Goal: Information Seeking & Learning: Learn about a topic

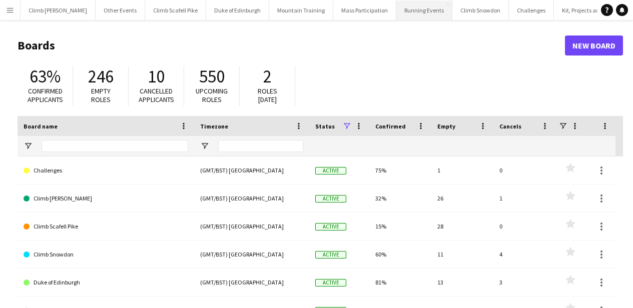
click at [396, 9] on button "Running Events Close" at bounding box center [424, 11] width 56 height 20
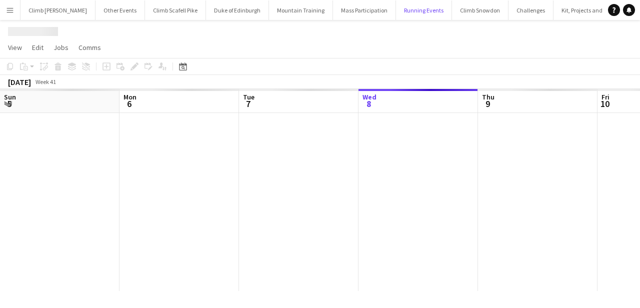
scroll to position [0, 239]
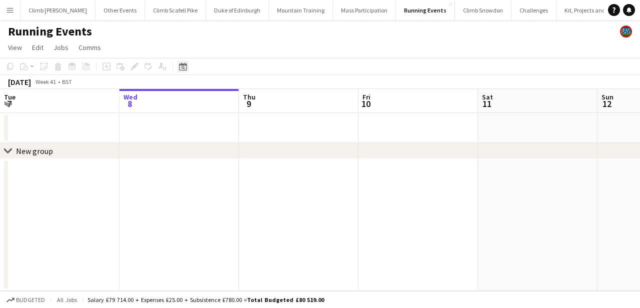
click at [185, 66] on icon "Date picker" at bounding box center [183, 67] width 8 height 8
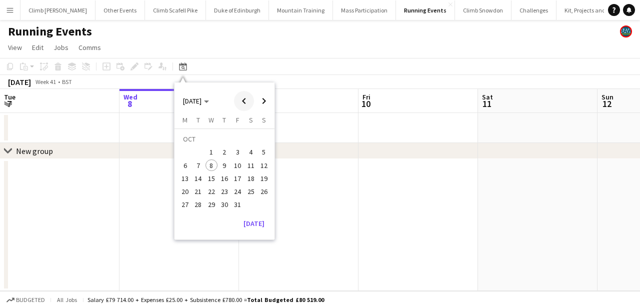
click at [246, 102] on span "Previous month" at bounding box center [244, 101] width 20 height 20
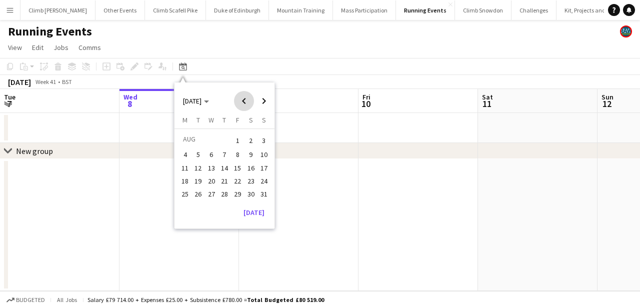
click at [246, 102] on span "Previous month" at bounding box center [244, 101] width 20 height 20
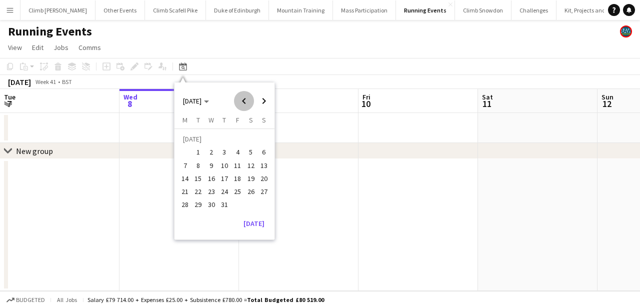
click at [246, 102] on span "Previous month" at bounding box center [244, 101] width 20 height 20
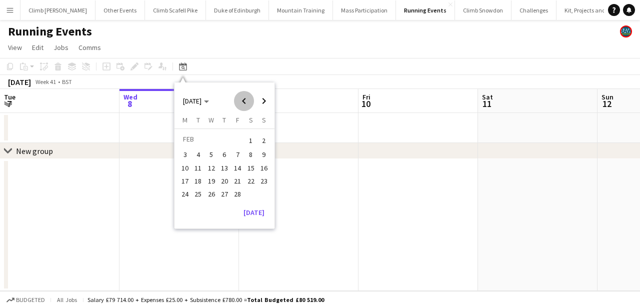
click at [246, 102] on span "Previous month" at bounding box center [244, 101] width 20 height 20
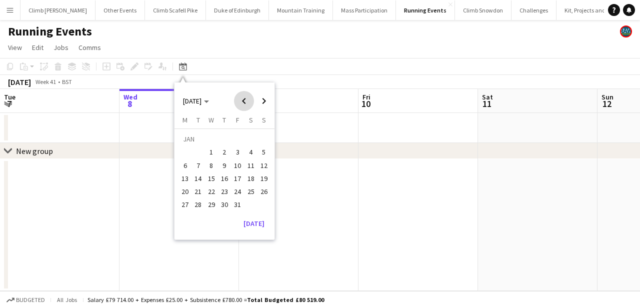
click at [246, 102] on span "Previous month" at bounding box center [244, 101] width 20 height 20
click at [260, 108] on span "Next month" at bounding box center [264, 101] width 20 height 20
click at [216, 149] on span "1" at bounding box center [212, 153] width 12 height 12
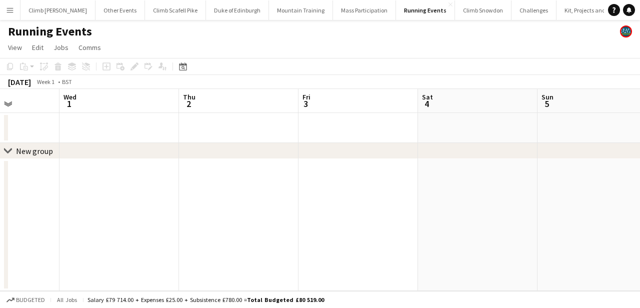
scroll to position [0, 439]
drag, startPoint x: 535, startPoint y: 131, endPoint x: 167, endPoint y: 154, distance: 368.7
click at [168, 158] on div "chevron-right New group Sat 28 Sun 29 Mon 30 Tue 31 Wed 1 Thu 2 Fri 3 Sat 4 Sun…" at bounding box center [320, 190] width 640 height 202
click at [187, 65] on icon "Date picker" at bounding box center [183, 67] width 8 height 8
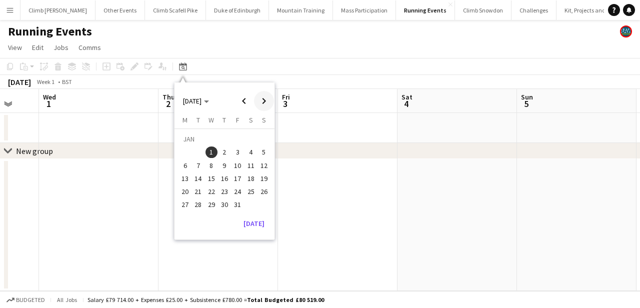
click at [266, 96] on span "Next month" at bounding box center [264, 101] width 20 height 20
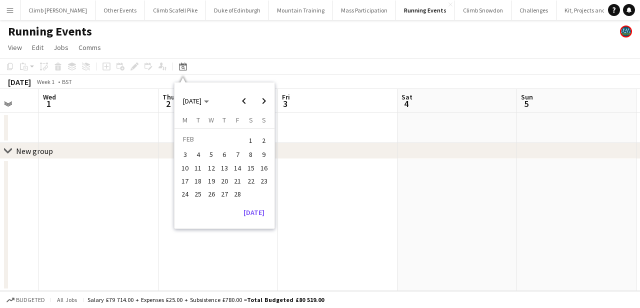
click at [249, 139] on span "1" at bounding box center [251, 141] width 12 height 14
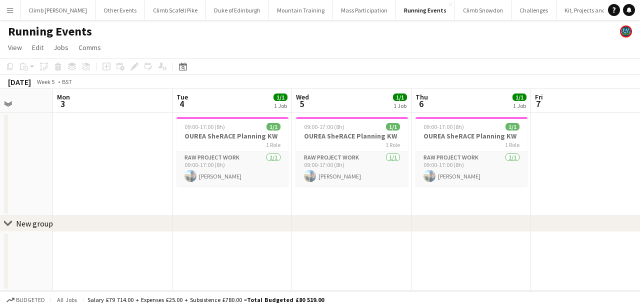
drag, startPoint x: 429, startPoint y: 179, endPoint x: 102, endPoint y: 206, distance: 328.1
click at [102, 206] on app-calendar-viewport "Thu 30 Fri 31 Sat 1 Sun 2 Mon 3 Tue 4 1/1 1 Job Wed 5 1/1 1 Job Thu 6 1/1 1 Job…" at bounding box center [320, 190] width 640 height 202
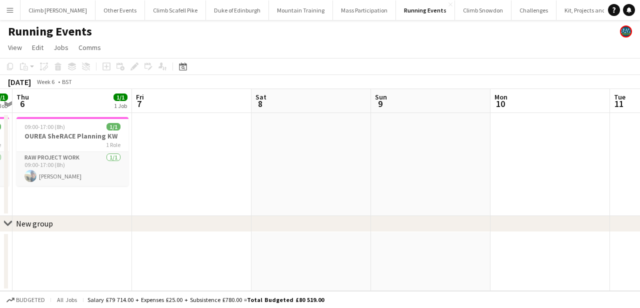
drag, startPoint x: 583, startPoint y: 187, endPoint x: 191, endPoint y: 196, distance: 392.1
click at [191, 196] on app-calendar-viewport "Mon 3 Tue 4 1/1 1 Job Wed 5 1/1 1 Job Thu 6 1/1 1 Job Fri 7 Sat 8 Sun 9 Mon 10 …" at bounding box center [320, 190] width 640 height 202
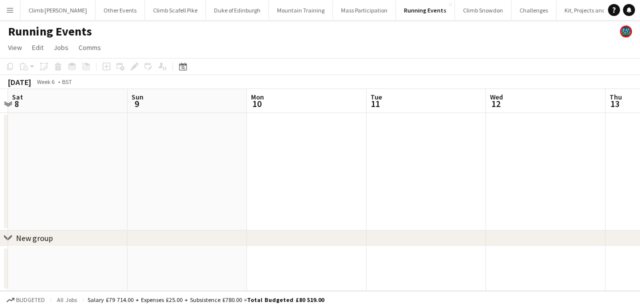
drag, startPoint x: 536, startPoint y: 168, endPoint x: 238, endPoint y: 187, distance: 299.1
click at [238, 192] on app-calendar-viewport "Wed 5 1/1 1 Job Thu 6 1/1 1 Job Fri 7 Sat 8 Sun 9 Mon 10 Tue 11 Wed 12 Thu 13 F…" at bounding box center [320, 190] width 640 height 202
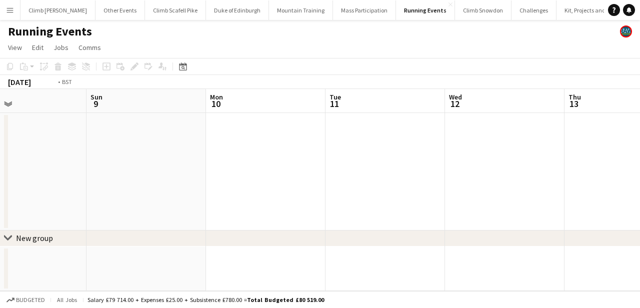
drag, startPoint x: 476, startPoint y: 154, endPoint x: 133, endPoint y: 188, distance: 344.7
click at [144, 186] on app-calendar-viewport "Wed 5 1/1 1 Job Thu 6 1/1 1 Job Fri 7 Sat 8 Sun 9 Mon 10 Tue 11 Wed 12 Thu 13 F…" at bounding box center [320, 190] width 640 height 202
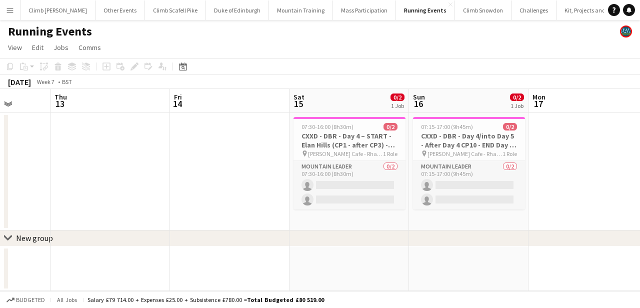
scroll to position [0, 429]
drag, startPoint x: 427, startPoint y: 162, endPoint x: 258, endPoint y: 177, distance: 169.7
click at [258, 177] on app-calendar-viewport "Sun 9 Mon 10 Tue 11 Wed 12 Thu 13 Fri 14 Sat 15 0/2 1 Job Sun 16 0/2 1 Job Mon …" at bounding box center [320, 190] width 640 height 202
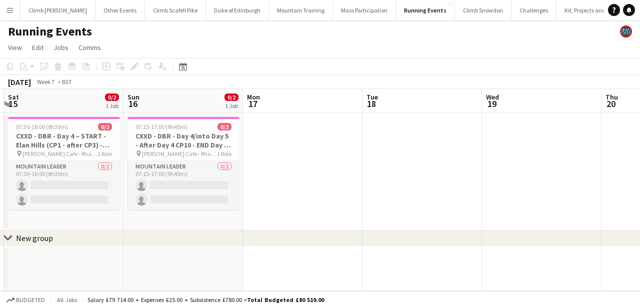
drag, startPoint x: 595, startPoint y: 179, endPoint x: 319, endPoint y: 185, distance: 275.6
click at [218, 233] on div "chevron-right New group Tue 11 Wed 12 Thu 13 Fri 14 Sat 15 0/2 1 Job Sun 16 0/2…" at bounding box center [320, 190] width 640 height 202
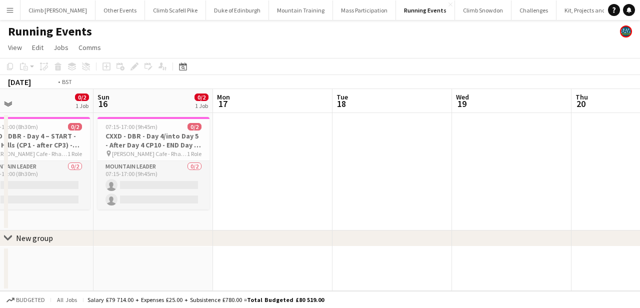
drag, startPoint x: 576, startPoint y: 152, endPoint x: 307, endPoint y: 161, distance: 269.1
click at [307, 161] on app-calendar-viewport "Thu 13 Fri 14 Sat 15 0/2 1 Job Sun 16 0/2 1 Job Mon 17 Tue 18 Wed 19 Thu 20 Fri…" at bounding box center [320, 190] width 640 height 202
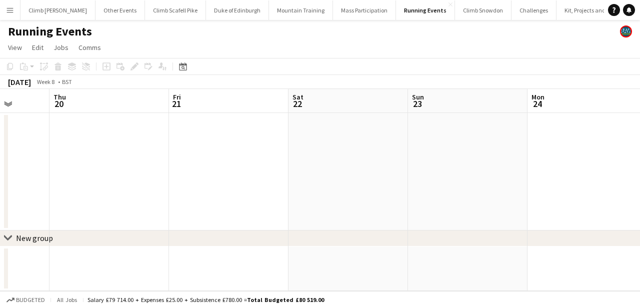
drag, startPoint x: 503, startPoint y: 150, endPoint x: 221, endPoint y: 178, distance: 283.9
click at [213, 180] on app-calendar-viewport "Sat 15 0/2 1 Job Sun 16 0/2 1 Job Mon 17 Tue 18 Wed 19 Thu 20 Fri 21 Sat 22 Sun…" at bounding box center [320, 190] width 640 height 202
drag, startPoint x: 515, startPoint y: 168, endPoint x: 208, endPoint y: 196, distance: 308.8
click at [208, 196] on app-calendar-viewport "Wed 19 Thu 20 Fri 21 Sat 22 Sun 23 Mon 24 Tue 25 Wed 26 Thu 27 Fri 28 Sat 1" at bounding box center [320, 190] width 640 height 202
drag, startPoint x: 425, startPoint y: 181, endPoint x: 183, endPoint y: 192, distance: 242.3
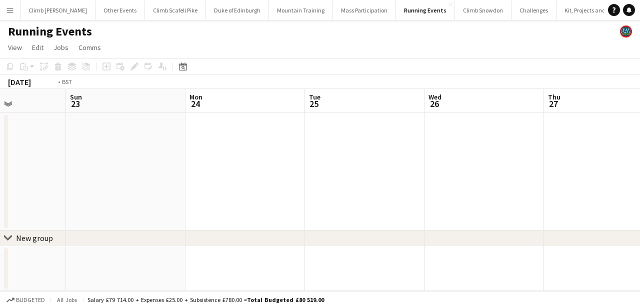
click at [182, 192] on app-calendar-viewport "Wed 19 Thu 20 Fri 21 Sat 22 Sun 23 Mon 24 Tue 25 Wed 26 Thu 27 Fri 28 Sat 1" at bounding box center [320, 190] width 640 height 202
drag, startPoint x: 474, startPoint y: 175, endPoint x: 119, endPoint y: 188, distance: 354.7
click at [115, 190] on app-calendar-viewport "Tue 25 Wed 26 Thu 27 Fri 28 Sat 1 Sun 2 Mon 3 Tue 4 Wed 5 Thu 6 Fri 7" at bounding box center [320, 190] width 640 height 202
drag, startPoint x: 363, startPoint y: 170, endPoint x: 163, endPoint y: 183, distance: 199.9
click at [163, 183] on app-calendar-viewport "Tue 25 Wed 26 Thu 27 Fri 28 Sat 1 Sun 2 Mon 3 Tue 4 Wed 5 Thu 6 Fri 7" at bounding box center [320, 190] width 640 height 202
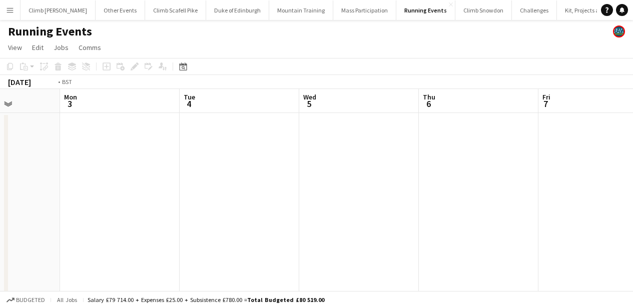
drag, startPoint x: 308, startPoint y: 199, endPoint x: 176, endPoint y: 199, distance: 132.0
click at [161, 203] on app-calendar-viewport "Thu 27 Fri 28 Sat 1 Sun 2 Mon 3 Tue 4 Wed 5 Thu 6 Fri 7 Sat 8 3/3 2 Jobs Sun 9 …" at bounding box center [316, 290] width 633 height 402
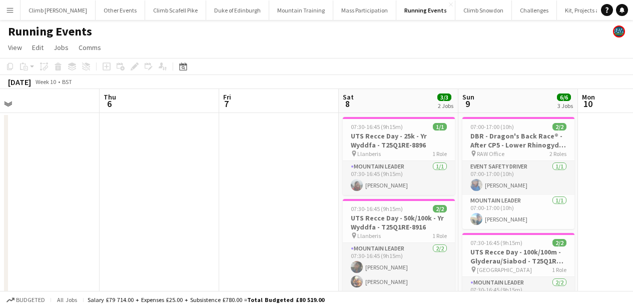
scroll to position [0, 260]
drag, startPoint x: 450, startPoint y: 169, endPoint x: 277, endPoint y: 184, distance: 173.6
click at [277, 184] on app-calendar-viewport "Mon 3 Tue 4 Wed 5 Thu 6 Fri 7 Sat 8 3/3 2 Jobs Sun 9 6/6 3 Jobs Mon 10 Tue 11 W…" at bounding box center [316, 290] width 633 height 402
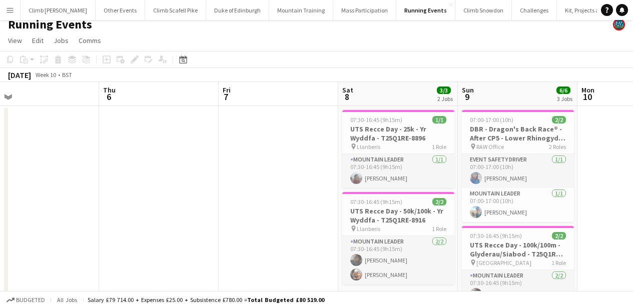
scroll to position [0, 0]
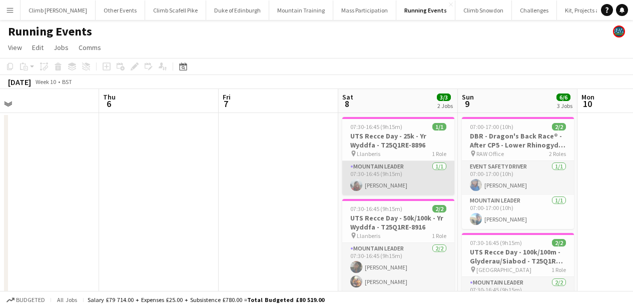
click at [411, 179] on app-card-role "Mountain Leader [DATE] 07:30-16:45 (9h15m) [PERSON_NAME]" at bounding box center [398, 178] width 112 height 34
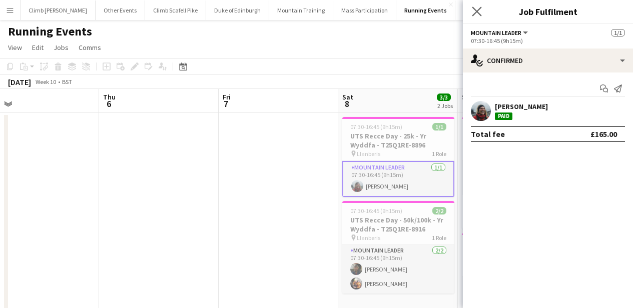
click at [481, 12] on app-icon "Close pop-in" at bounding box center [477, 12] width 15 height 15
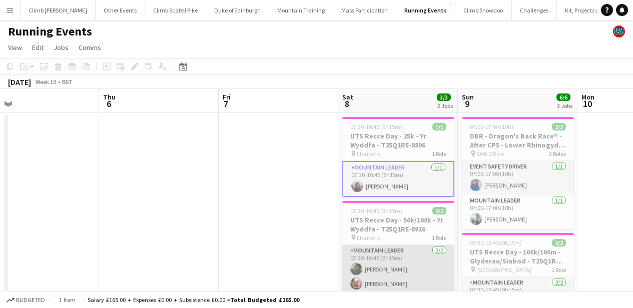
click at [409, 282] on app-card-role "Mountain Leader [DATE] 07:30-16:45 (9h15m) [PERSON_NAME] [PERSON_NAME]" at bounding box center [398, 269] width 112 height 49
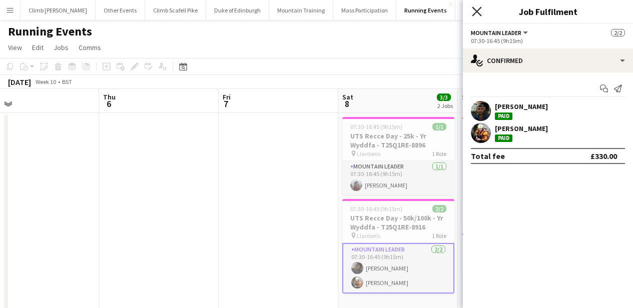
click at [477, 7] on icon "Close pop-in" at bounding box center [477, 12] width 10 height 10
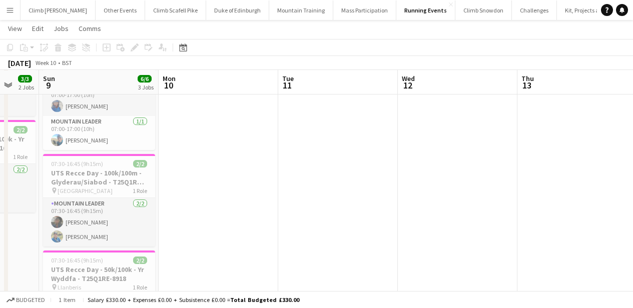
scroll to position [0, 479]
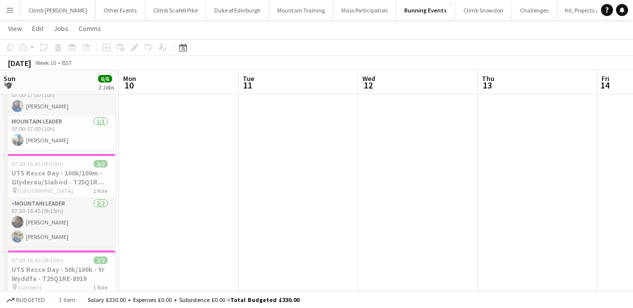
drag, startPoint x: 595, startPoint y: 119, endPoint x: 142, endPoint y: 159, distance: 454.2
click at [142, 159] on app-calendar-viewport "Wed 5 Thu 6 Fri 7 Sat 8 3/3 2 Jobs Sun 9 6/6 3 Jobs Mon 10 Tue 11 Wed 12 Thu 13…" at bounding box center [316, 186] width 633 height 451
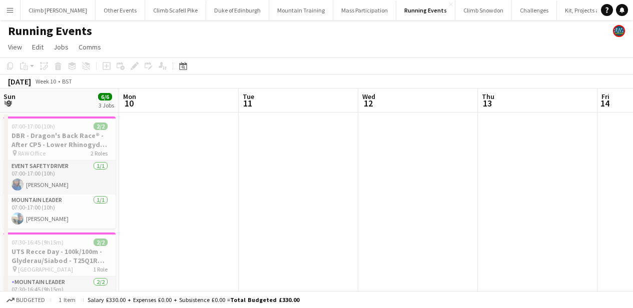
scroll to position [0, 0]
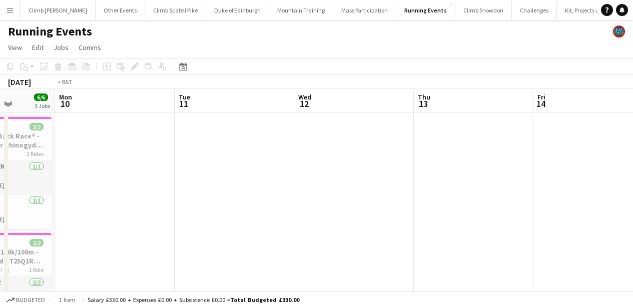
drag, startPoint x: 569, startPoint y: 199, endPoint x: 266, endPoint y: 205, distance: 303.1
click at [266, 205] on app-calendar-viewport "Fri 7 Sat 8 3/3 2 Jobs Sun 9 6/6 3 Jobs Mon 10 Tue 11 Wed 12 Thu 13 Fri 14 Sat …" at bounding box center [316, 290] width 633 height 402
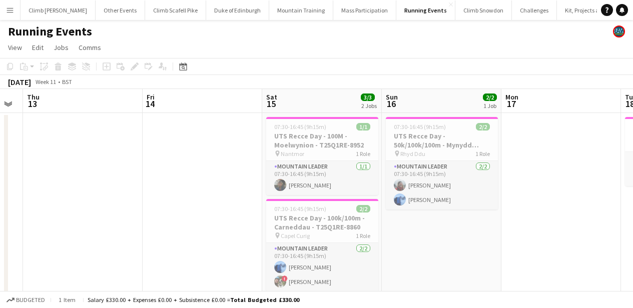
scroll to position [0, 458]
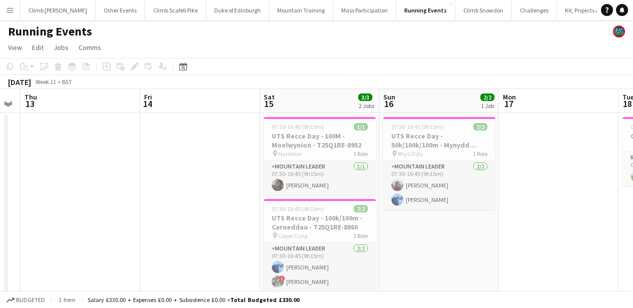
drag, startPoint x: 247, startPoint y: 204, endPoint x: 96, endPoint y: 210, distance: 151.1
click at [96, 210] on app-calendar-viewport "Sun 9 6/6 3 Jobs Mon 10 Tue 11 Wed 12 Thu 13 Fri 14 Sat 15 3/3 2 Jobs Sun 16 2/…" at bounding box center [316, 290] width 633 height 402
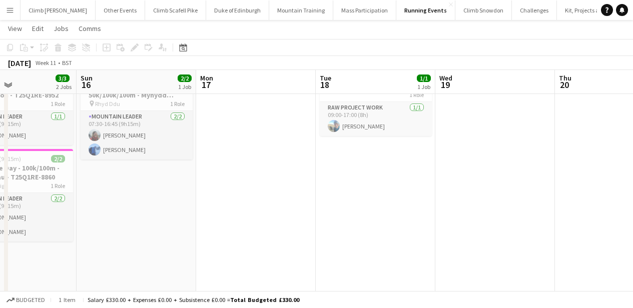
scroll to position [0, 290]
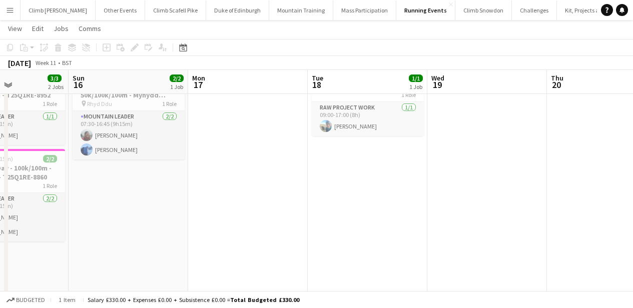
drag, startPoint x: 529, startPoint y: 215, endPoint x: 218, endPoint y: 260, distance: 313.8
click at [218, 260] on app-calendar-viewport "Thu 13 Fri 14 Sat 15 3/3 2 Jobs Sun 16 2/2 1 Job Mon 17 Tue 18 1/1 1 Job Wed 19…" at bounding box center [316, 215] width 633 height 451
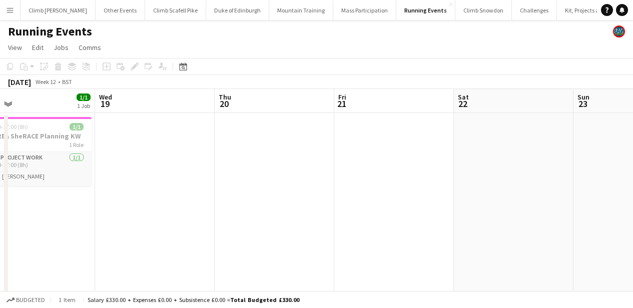
drag, startPoint x: 572, startPoint y: 198, endPoint x: 247, endPoint y: 205, distance: 325.1
click at [239, 209] on app-calendar-viewport "Sat 15 3/3 2 Jobs Sun 16 2/2 1 Job Mon 17 Tue 18 1/1 1 Job Wed 19 Thu 20 Fri 21…" at bounding box center [316, 290] width 633 height 402
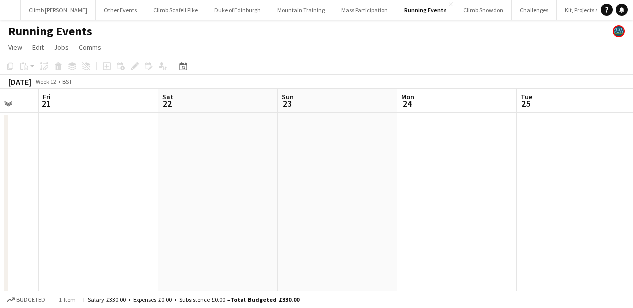
drag, startPoint x: 432, startPoint y: 226, endPoint x: 148, endPoint y: 226, distance: 284.0
click at [138, 230] on app-calendar-viewport "Mon 17 Tue 18 1/1 1 Job Wed 19 Thu 20 Fri 21 Sat 22 Sun 23 Mon 24 Tue 25 Wed 26…" at bounding box center [316, 290] width 633 height 402
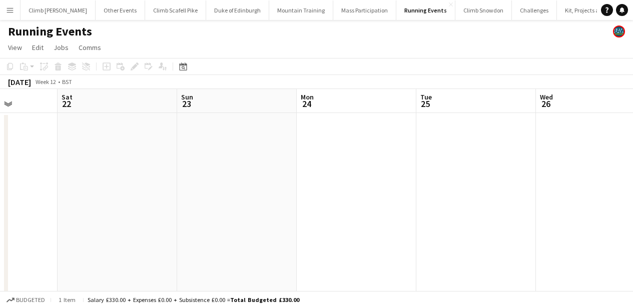
drag, startPoint x: 466, startPoint y: 211, endPoint x: 203, endPoint y: 213, distance: 262.5
click at [162, 229] on app-calendar-viewport "Wed 19 Thu 20 Fri 21 Sat 22 Sun 23 Mon 24 Tue 25 Wed 26 Thu 27 Fri 28 Sat 29 1/…" at bounding box center [316, 290] width 633 height 402
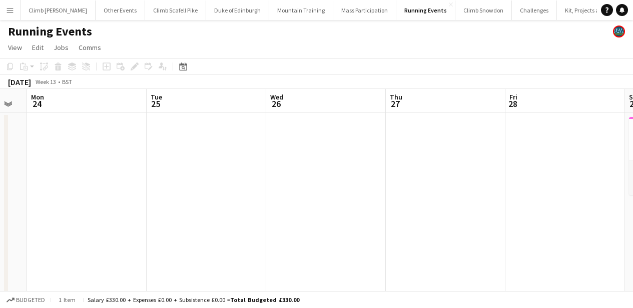
drag, startPoint x: 465, startPoint y: 210, endPoint x: 194, endPoint y: 217, distance: 271.1
click at [176, 224] on app-calendar-viewport "Fri 21 Sat 22 Sun 23 Mon 24 Tue 25 Wed 26 Thu 27 Fri 28 Sat 29 1/1 1 Job Sun 30…" at bounding box center [316, 290] width 633 height 402
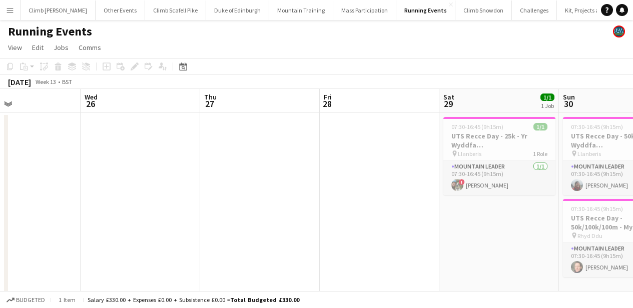
drag, startPoint x: 406, startPoint y: 254, endPoint x: 221, endPoint y: 262, distance: 184.7
click at [221, 262] on app-calendar-viewport "Sun 23 Mon 24 Tue 25 Wed 26 Thu 27 Fri 28 Sat 29 1/1 1 Job Sun 30 2/2 2 Jobs Mo…" at bounding box center [316, 290] width 633 height 402
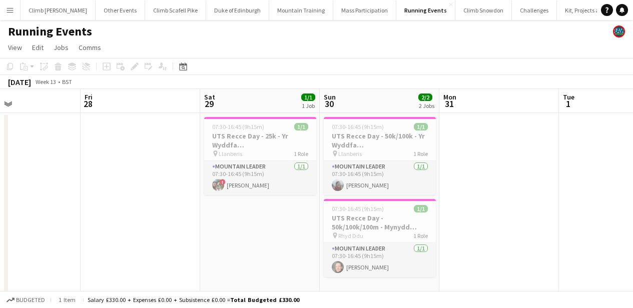
scroll to position [0, 279]
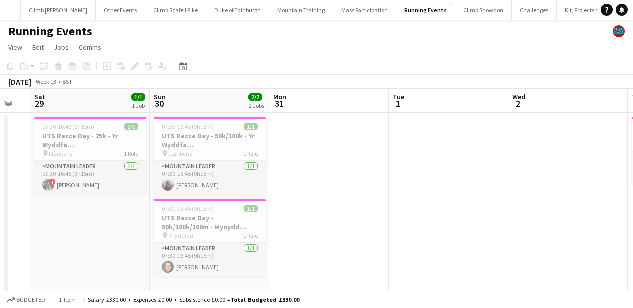
drag, startPoint x: 589, startPoint y: 196, endPoint x: 419, endPoint y: 244, distance: 176.0
click at [419, 244] on app-calendar-viewport "Tue 25 Wed 26 Thu 27 Fri 28 Sat 29 1/1 1 Job Sun 30 2/2 2 Jobs Mon 31 Tue 1 Wed…" at bounding box center [316, 290] width 633 height 402
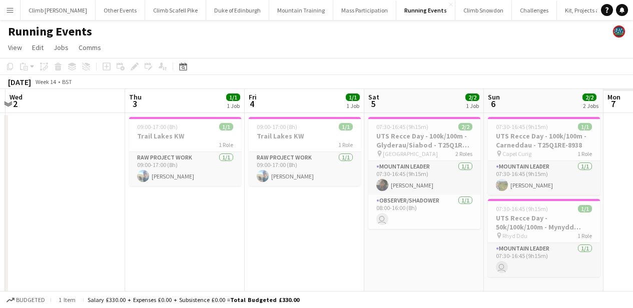
drag, startPoint x: 598, startPoint y: 203, endPoint x: 291, endPoint y: 243, distance: 309.5
click at [286, 243] on app-calendar-viewport "Sat 29 1/1 1 Job Sun 30 2/2 2 Jobs Mon 31 Tue 1 Wed 2 Thu 3 1/1 1 Job Fri 4 1/1…" at bounding box center [316, 290] width 633 height 402
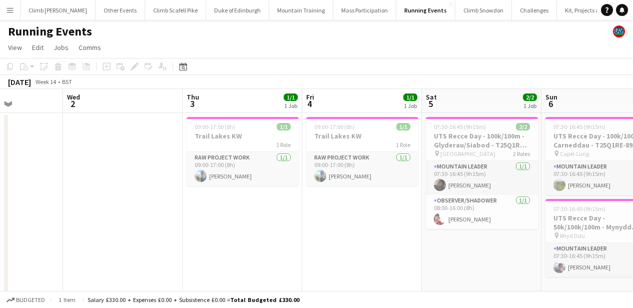
drag, startPoint x: 355, startPoint y: 242, endPoint x: 249, endPoint y: 251, distance: 106.9
click at [249, 251] on app-calendar-viewport "Sat 29 1/1 1 Job Sun 30 2/2 2 Jobs Mon 31 Tue 1 Wed 2 Thu 3 1/1 1 Job Fri 4 1/1…" at bounding box center [316, 290] width 633 height 402
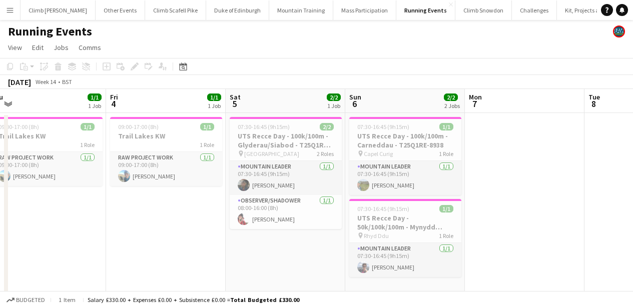
drag, startPoint x: 519, startPoint y: 270, endPoint x: 322, endPoint y: 281, distance: 197.3
click at [322, 281] on app-calendar-viewport "Mon 31 Tue 1 Wed 2 Thu 3 1/1 1 Job Fri 4 1/1 1 Job Sat 5 2/2 1 Job Sun 6 2/2 2 …" at bounding box center [316, 290] width 633 height 402
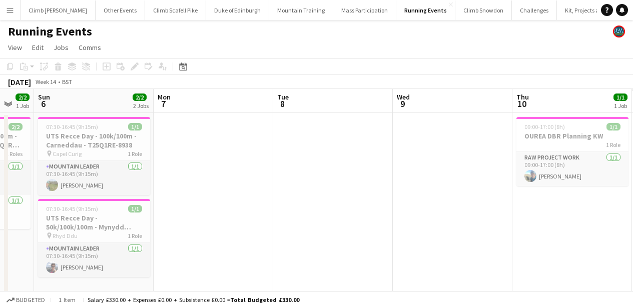
drag, startPoint x: 523, startPoint y: 241, endPoint x: 212, endPoint y: 268, distance: 312.2
click at [213, 268] on app-calendar-viewport "Wed 2 Thu 3 1/1 1 Job Fri 4 1/1 1 Job Sat 5 2/2 1 Job Sun 6 2/2 2 Jobs Mon 7 Tu…" at bounding box center [316, 290] width 633 height 402
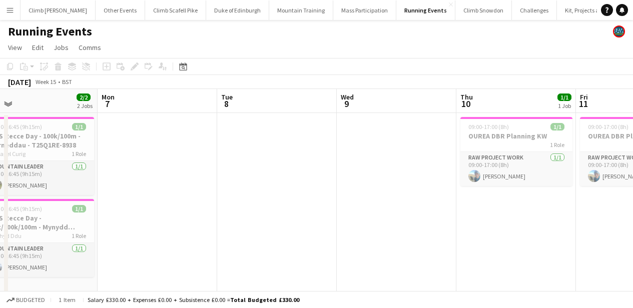
drag, startPoint x: 474, startPoint y: 267, endPoint x: 181, endPoint y: 282, distance: 293.4
click at [179, 283] on app-calendar-viewport "Fri 4 1/1 1 Job Sat 5 2/2 1 Job Sun 6 2/2 2 Jobs Mon 7 Tue 8 Wed 9 Thu 10 1/1 1…" at bounding box center [316, 290] width 633 height 402
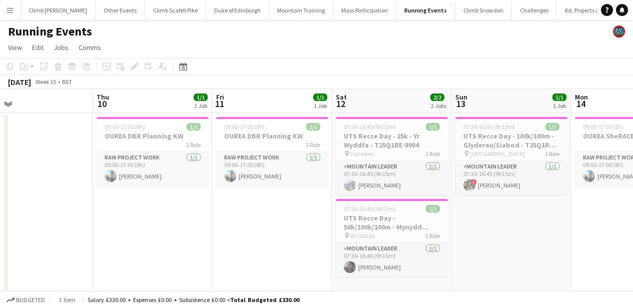
scroll to position [0, 453]
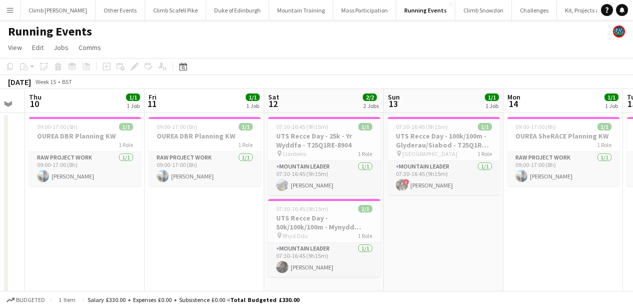
drag, startPoint x: 354, startPoint y: 275, endPoint x: 162, endPoint y: 266, distance: 191.7
click at [162, 266] on app-calendar-viewport "Sun 6 2/2 2 Jobs Mon 7 Tue 8 Wed 9 Thu 10 1/1 1 Job Fri 11 1/1 1 Job Sat 12 2/2…" at bounding box center [316, 290] width 633 height 402
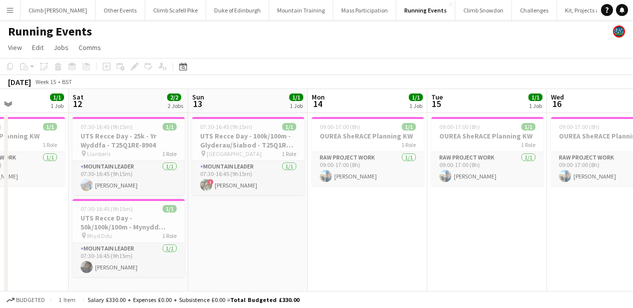
drag, startPoint x: 511, startPoint y: 250, endPoint x: 322, endPoint y: 252, distance: 188.5
click at [306, 257] on app-calendar-viewport "Tue 8 Wed 9 Thu 10 1/1 1 Job Fri 11 1/1 1 Job Sat 12 2/2 2 Jobs Sun 13 1/1 1 Jo…" at bounding box center [316, 290] width 633 height 402
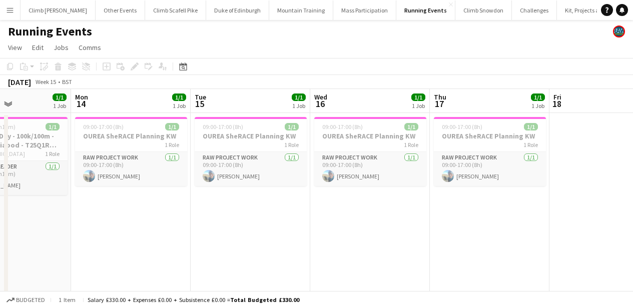
drag, startPoint x: 546, startPoint y: 244, endPoint x: 318, endPoint y: 248, distance: 228.0
click at [316, 248] on app-calendar-viewport "Thu 10 1/1 1 Job Fri 11 1/1 1 Job Sat 12 2/2 2 Jobs Sun 13 1/1 1 Job Mon 14 1/1…" at bounding box center [316, 290] width 633 height 402
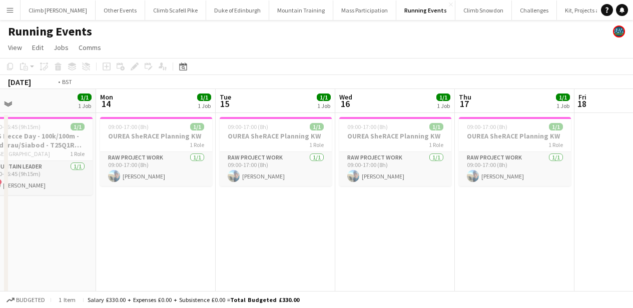
scroll to position [0, 407]
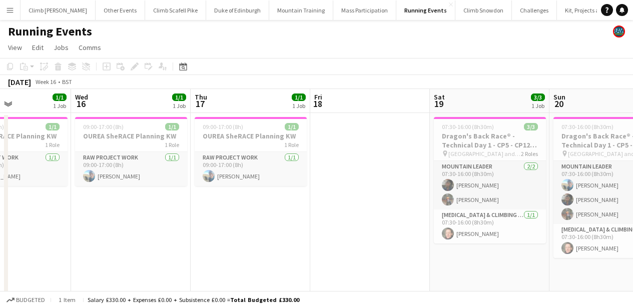
drag, startPoint x: 574, startPoint y: 242, endPoint x: 337, endPoint y: 241, distance: 236.5
click at [337, 241] on app-calendar-viewport "Sat 12 2/2 2 Jobs Sun 13 1/1 1 Job Mon 14 1/1 1 Job Tue 15 1/1 1 Job Wed 16 1/1…" at bounding box center [316, 290] width 633 height 402
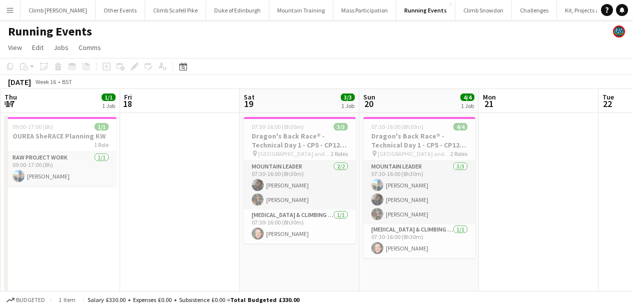
drag, startPoint x: 513, startPoint y: 275, endPoint x: 314, endPoint y: 275, distance: 198.5
click at [315, 276] on app-calendar-viewport "Mon 14 1/1 1 Job Tue 15 1/1 1 Job Wed 16 1/1 1 Job Thu 17 1/1 1 Job Fri 18 Sat …" at bounding box center [316, 290] width 633 height 402
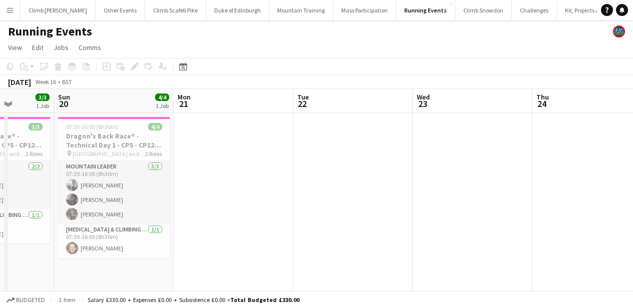
drag, startPoint x: 529, startPoint y: 265, endPoint x: 258, endPoint y: 272, distance: 271.6
click at [254, 273] on app-calendar-viewport "Wed 16 1/1 1 Job Thu 17 1/1 1 Job Fri 18 Sat 19 3/3 1 Job Sun 20 4/4 1 Job Mon …" at bounding box center [316, 290] width 633 height 402
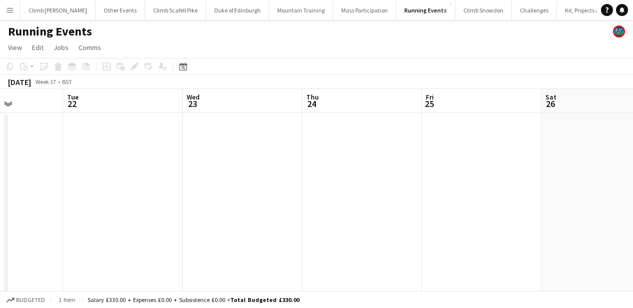
drag, startPoint x: 502, startPoint y: 228, endPoint x: 271, endPoint y: 233, distance: 231.6
click at [271, 233] on app-calendar-viewport "Fri 18 Sat 19 3/3 1 Job Sun 20 4/4 1 Job Mon 21 Tue 22 Wed 23 Thu 24 Fri 25 Sat…" at bounding box center [316, 290] width 633 height 402
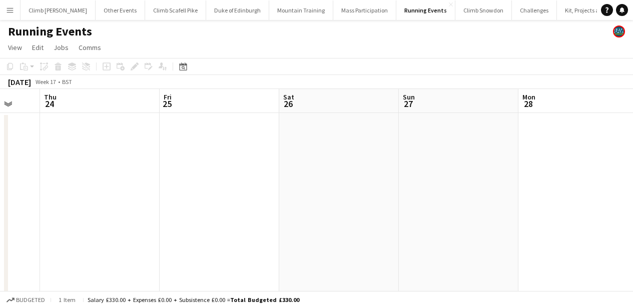
drag, startPoint x: 547, startPoint y: 236, endPoint x: 284, endPoint y: 221, distance: 263.4
click at [284, 221] on app-calendar-viewport "Sun 20 4/4 1 Job Mon 21 Tue 22 Wed 23 Thu 24 Fri 25 Sat 26 Sun 27 Mon 28 Tue 29…" at bounding box center [316, 290] width 633 height 402
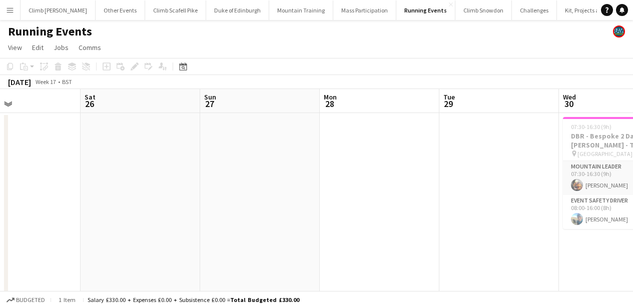
drag, startPoint x: 496, startPoint y: 224, endPoint x: 305, endPoint y: 221, distance: 190.5
click at [302, 222] on app-calendar-viewport "Tue 22 Wed 23 Thu 24 Fri 25 Sat 26 Sun 27 Mon 28 Tue 29 Wed 30 2/2 1 Job Thu 1 …" at bounding box center [316, 290] width 633 height 402
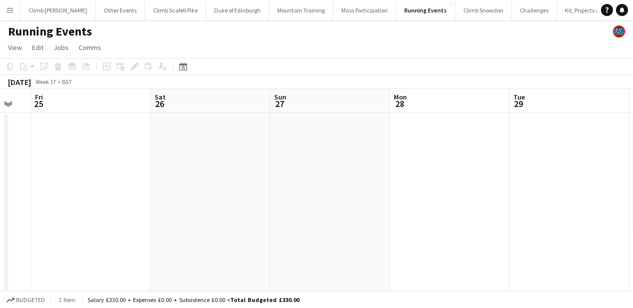
drag, startPoint x: 421, startPoint y: 233, endPoint x: 234, endPoint y: 225, distance: 187.7
click at [235, 224] on app-calendar-viewport "Tue 22 Wed 23 Thu 24 Fri 25 Sat 26 Sun 27 Mon 28 Tue 29 Wed 30 2/2 1 Job Thu 1 …" at bounding box center [316, 290] width 633 height 402
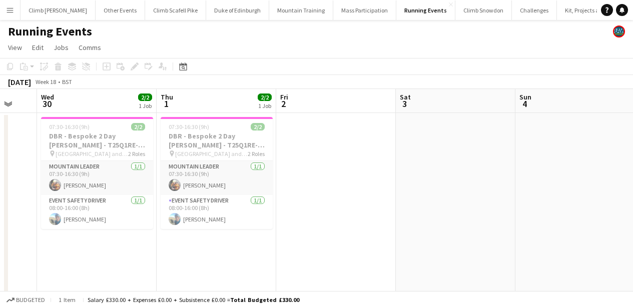
drag, startPoint x: 547, startPoint y: 247, endPoint x: 475, endPoint y: 221, distance: 76.7
click at [211, 248] on app-calendar-viewport "Sat 26 Sun 27 Mon 28 Tue 29 Wed 30 2/2 1 Job Thu 1 2/2 1 Job Fri 2 Sat 3 Sun 4 …" at bounding box center [316, 290] width 633 height 402
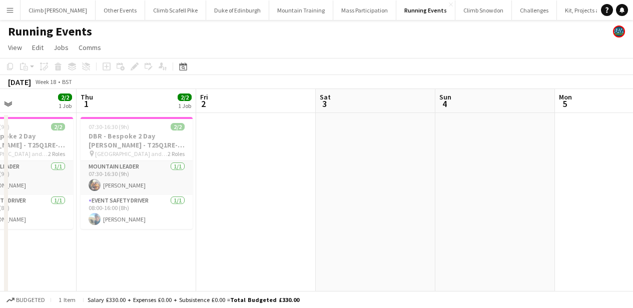
drag, startPoint x: 540, startPoint y: 230, endPoint x: 213, endPoint y: 203, distance: 328.2
click at [192, 212] on app-calendar-viewport "Mon 28 Tue 29 Wed 30 2/2 1 Job Thu 1 2/2 1 Job Fri 2 Sat 3 Sun 4 Mon 5 Tue 6 We…" at bounding box center [316, 290] width 633 height 402
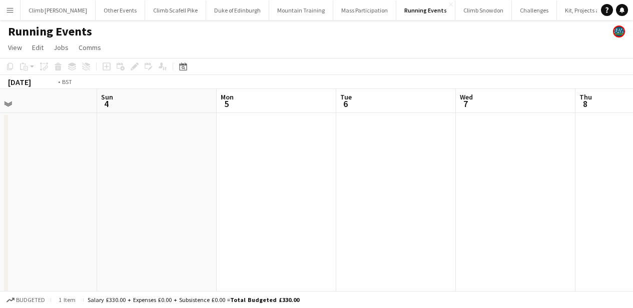
drag, startPoint x: 349, startPoint y: 228, endPoint x: 56, endPoint y: 227, distance: 293.0
click at [56, 227] on app-calendar-viewport "Wed 30 2/2 1 Job Thu 1 2/2 1 Job Fri 2 Sat 3 Sun 4 Mon 5 Tue 6 Wed 7 Thu 8 Fri …" at bounding box center [316, 290] width 633 height 402
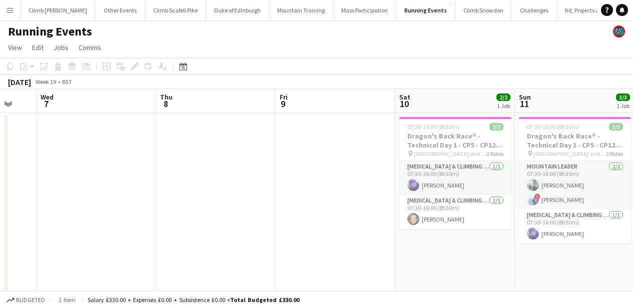
scroll to position [0, 382]
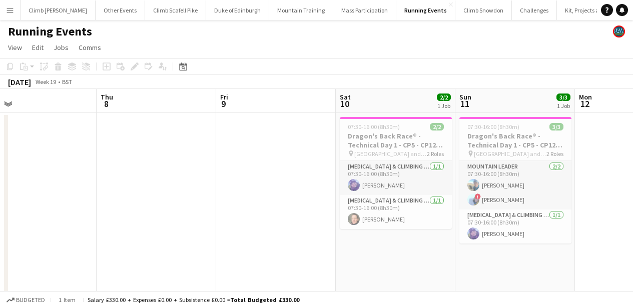
drag, startPoint x: 240, startPoint y: 248, endPoint x: 0, endPoint y: 213, distance: 242.0
click at [0, 213] on app-calendar-viewport "Sun 4 Mon 5 Tue 6 Wed 7 Thu 8 Fri 9 Sat 10 2/2 1 Job Sun 11 3/3 1 Job Mon 12 Tu…" at bounding box center [316, 290] width 633 height 402
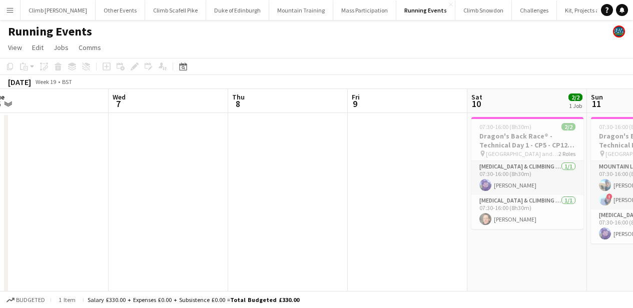
scroll to position [0, 232]
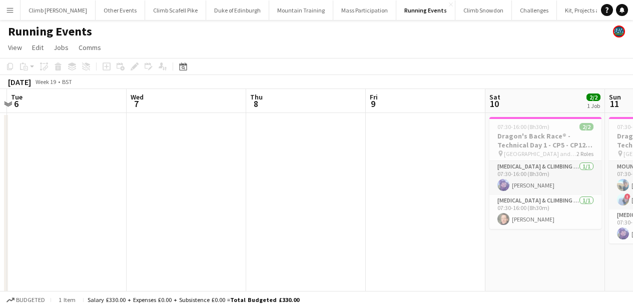
drag, startPoint x: 291, startPoint y: 217, endPoint x: 441, endPoint y: 284, distance: 163.8
click at [441, 284] on app-calendar-viewport "Sun 4 Mon 5 Tue 6 Wed 7 Thu 8 Fri 9 Sat 10 2/2 1 Job Sun 11 3/3 1 Job Mon 12 Tu…" at bounding box center [316, 290] width 633 height 402
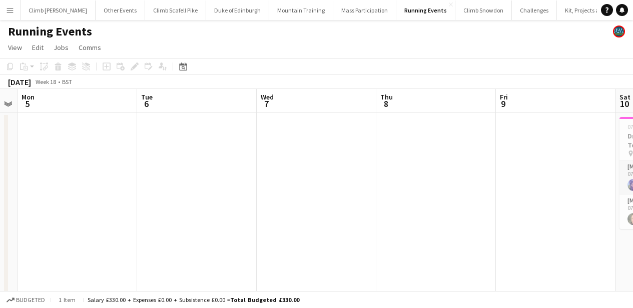
scroll to position [0, 206]
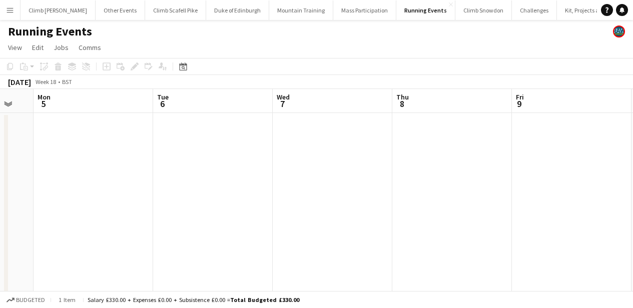
drag, startPoint x: 156, startPoint y: 217, endPoint x: 481, endPoint y: 344, distance: 348.9
click at [481, 308] on html "Menu Boards Boards Boards All jobs Status Workforce Workforce My Workforce Recr…" at bounding box center [316, 254] width 633 height 508
drag, startPoint x: 244, startPoint y: 181, endPoint x: 640, endPoint y: 119, distance: 400.9
click at [633, 119] on html "Menu Boards Boards Boards All jobs Status Workforce Workforce My Workforce Recr…" at bounding box center [316, 254] width 633 height 508
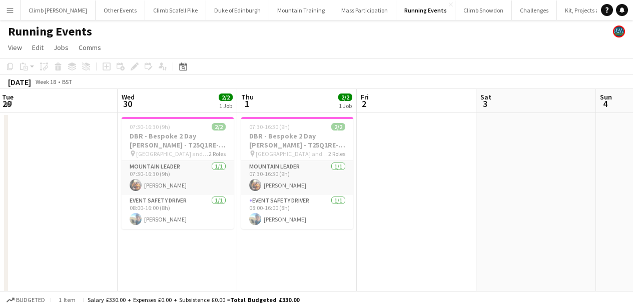
drag, startPoint x: 316, startPoint y: 192, endPoint x: 540, endPoint y: 194, distance: 223.5
click at [603, 191] on app-calendar-viewport "Sun 27 Mon 28 Tue 29 Wed 30 2/2 1 Job Thu 1 2/2 1 Job Fri 2 Sat 3 Sun 4 Mon 5 T…" at bounding box center [316, 290] width 633 height 402
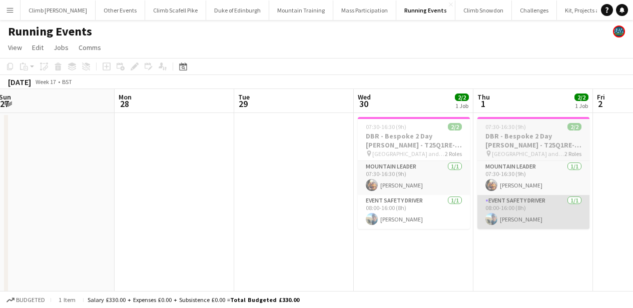
drag, startPoint x: 348, startPoint y: 256, endPoint x: 501, endPoint y: 196, distance: 165.0
click at [633, 183] on html "Menu Boards Boards Boards All jobs Status Workforce Workforce My Workforce Recr…" at bounding box center [316, 254] width 633 height 508
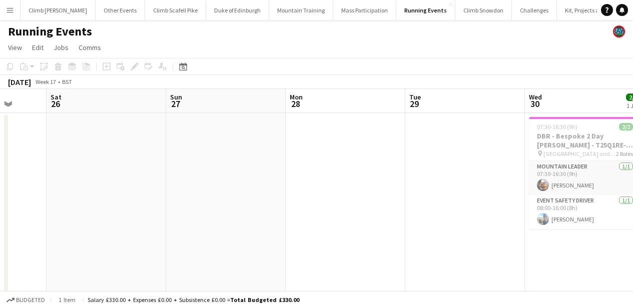
drag, startPoint x: 319, startPoint y: 203, endPoint x: 568, endPoint y: 166, distance: 252.2
click at [633, 165] on html "Menu Boards Boards Boards All jobs Status Workforce Workforce My Workforce Recr…" at bounding box center [316, 254] width 633 height 508
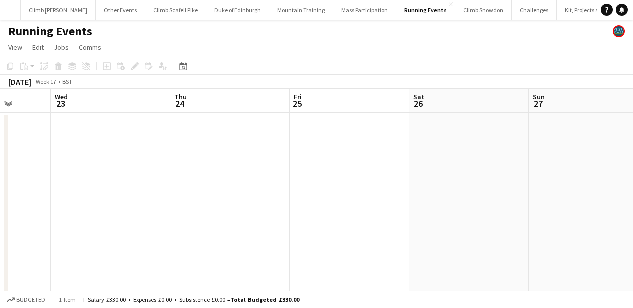
drag, startPoint x: 266, startPoint y: 197, endPoint x: 603, endPoint y: 188, distance: 336.6
click at [633, 188] on html "Menu Boards Boards Boards All jobs Status Workforce Workforce My Workforce Recr…" at bounding box center [316, 254] width 633 height 508
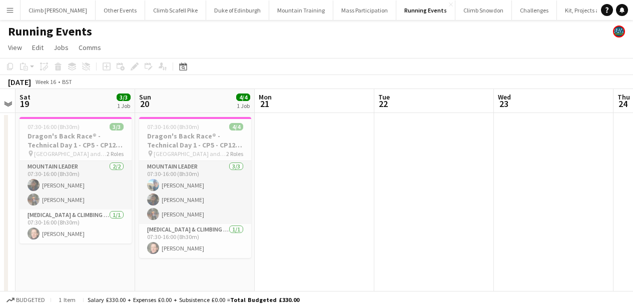
drag, startPoint x: 245, startPoint y: 198, endPoint x: 416, endPoint y: 194, distance: 171.1
click at [568, 196] on app-calendar-viewport "Thu 17 1/1 1 Job Fri 18 Sat 19 3/3 1 Job Sun 20 4/4 1 Job Mon 21 Tue 22 Wed 23 …" at bounding box center [316, 290] width 633 height 402
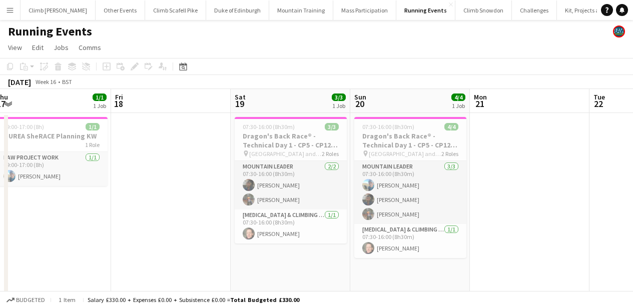
drag, startPoint x: 303, startPoint y: 199, endPoint x: 553, endPoint y: 199, distance: 250.0
click at [565, 199] on app-calendar-viewport "Tue 15 1/1 1 Job Wed 16 1/1 1 Job Thu 17 1/1 1 Job Fri 18 Sat 19 3/3 1 Job Sun …" at bounding box center [316, 290] width 633 height 402
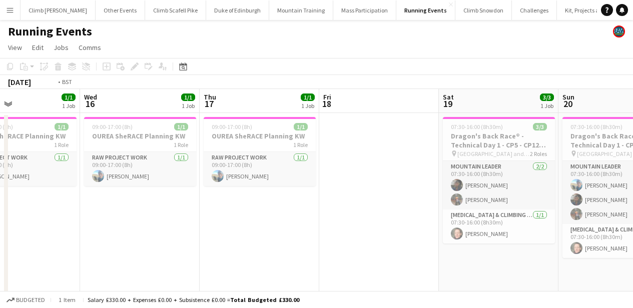
drag, startPoint x: 208, startPoint y: 212, endPoint x: 596, endPoint y: 193, distance: 388.9
click at [604, 193] on app-calendar-viewport "Sun 13 1/1 1 Job Mon 14 1/1 1 Job Tue 15 1/1 1 Job Wed 16 1/1 1 Job Thu 17 1/1 …" at bounding box center [316, 290] width 633 height 402
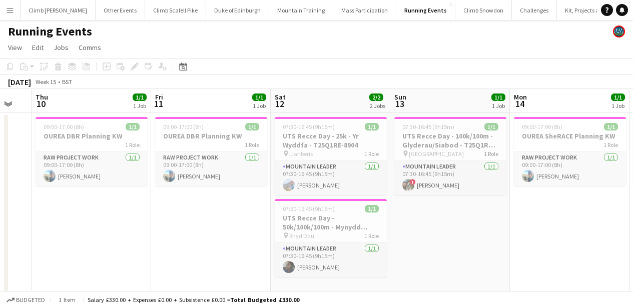
drag, startPoint x: 313, startPoint y: 233, endPoint x: 617, endPoint y: 194, distance: 306.5
click at [617, 194] on app-calendar-viewport "Tue 8 Wed 9 Thu 10 1/1 1 Job Fri 11 1/1 1 Job Sat 12 2/2 2 Jobs Sun 13 1/1 1 Jo…" at bounding box center [316, 290] width 633 height 402
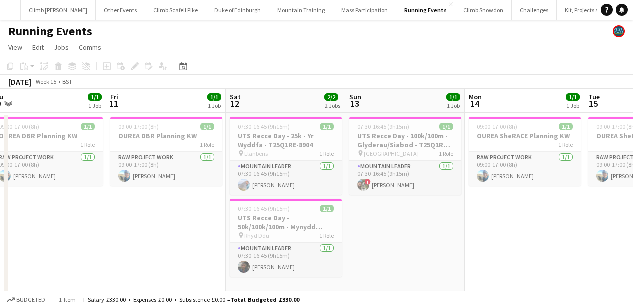
scroll to position [0, 248]
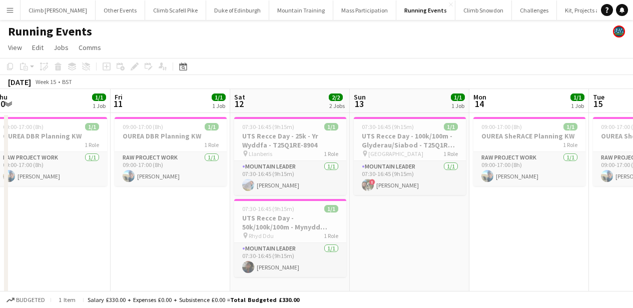
drag, startPoint x: 399, startPoint y: 234, endPoint x: 468, endPoint y: 234, distance: 69.5
click at [468, 234] on app-calendar-viewport "Tue 8 Wed 9 Thu 10 1/1 1 Job Fri 11 1/1 1 Job Sat 12 2/2 2 Jobs Sun 13 1/1 1 Jo…" at bounding box center [316, 290] width 633 height 402
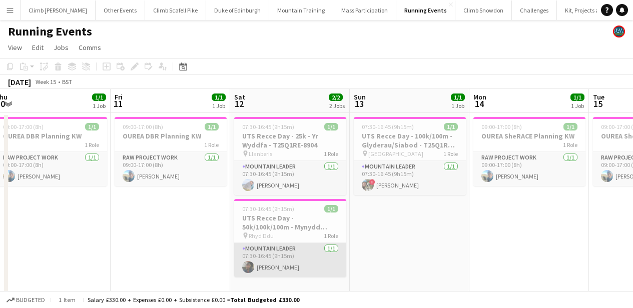
click at [293, 259] on app-card-role "Mountain Leader [DATE] 07:30-16:45 (9h15m) [PERSON_NAME]" at bounding box center [290, 260] width 112 height 34
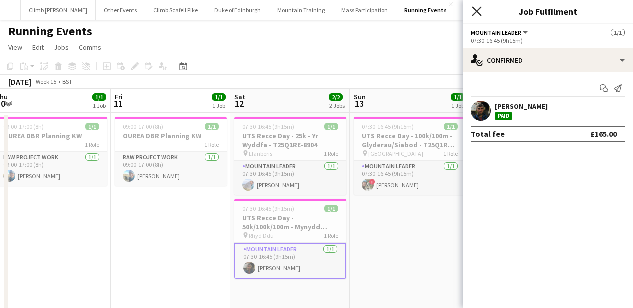
click at [475, 12] on icon at bounding box center [477, 12] width 10 height 10
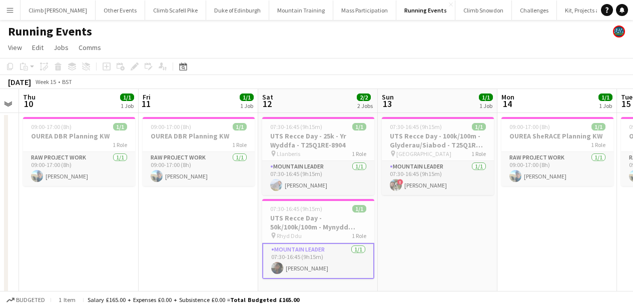
drag, startPoint x: 131, startPoint y: 240, endPoint x: 173, endPoint y: 238, distance: 42.1
click at [163, 240] on app-calendar-viewport "Tue 8 Wed 9 Thu 10 1/1 1 Job Fri 11 1/1 1 Job Sat 12 2/2 2 Jobs Sun 13 1/1 1 Jo…" at bounding box center [316, 290] width 633 height 402
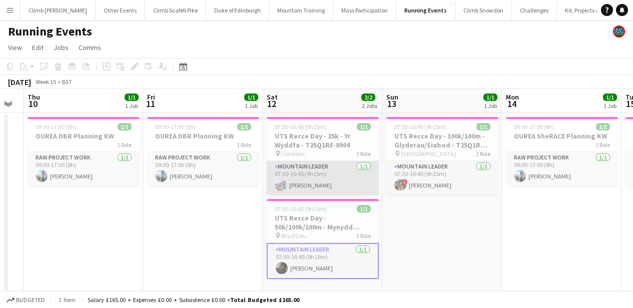
click at [289, 181] on app-card-role "Mountain Leader [DATE] 07:30-16:45 (9h15m) [PERSON_NAME]" at bounding box center [323, 178] width 112 height 34
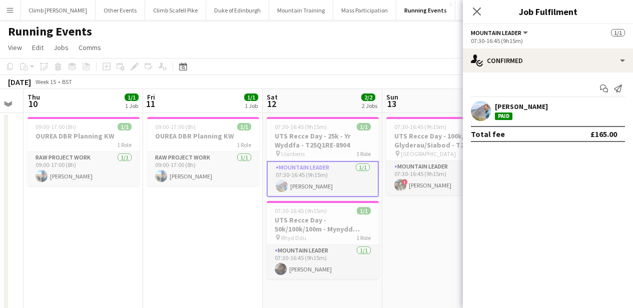
click at [486, 112] on app-user-avatar at bounding box center [481, 111] width 20 height 20
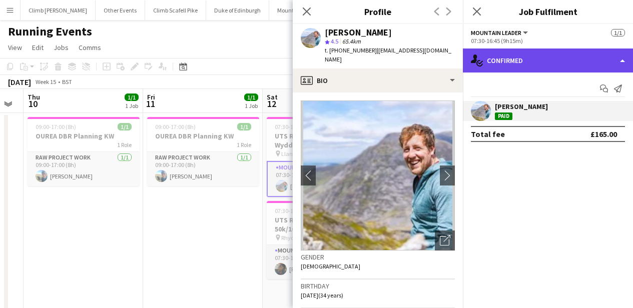
click at [542, 67] on div "single-neutral-actions-check-2 Confirmed" at bounding box center [548, 61] width 170 height 24
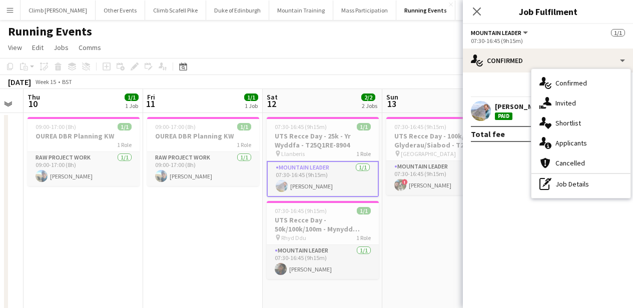
click at [518, 194] on mat-expansion-panel "check Confirmed Start chat Send notification [PERSON_NAME] Paid Total fee £165.…" at bounding box center [548, 191] width 170 height 236
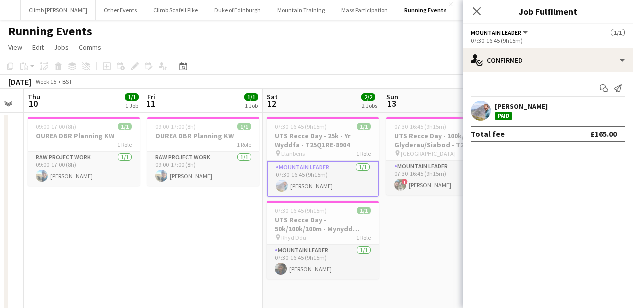
click at [498, 132] on div "Total fee" at bounding box center [488, 134] width 34 height 10
click at [474, 10] on icon at bounding box center [477, 12] width 10 height 10
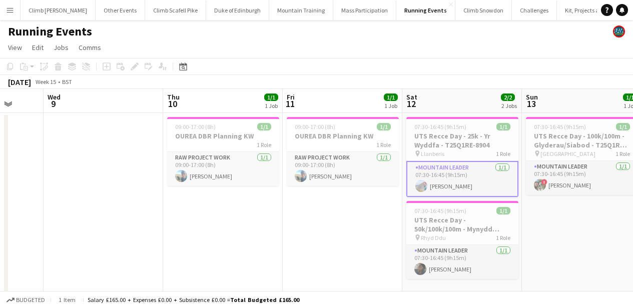
drag, startPoint x: 169, startPoint y: 223, endPoint x: 374, endPoint y: 247, distance: 206.5
click at [374, 247] on app-calendar-viewport "Mon 7 Tue 8 Wed 9 Thu 10 1/1 1 Job Fri 11 1/1 1 Job Sat 12 2/2 2 Jobs Sun 13 1/…" at bounding box center [316, 290] width 633 height 402
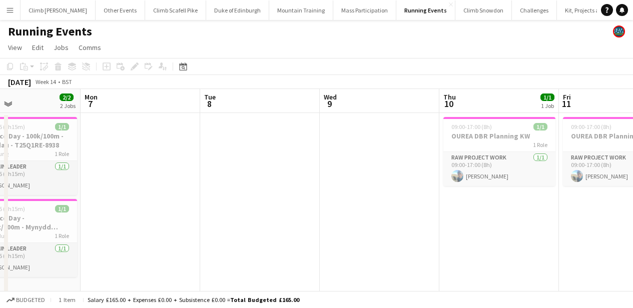
drag, startPoint x: 203, startPoint y: 186, endPoint x: 357, endPoint y: 202, distance: 155.4
click at [357, 202] on app-calendar-viewport "Fri 4 1/1 1 Job Sat 5 2/2 1 Job Sun 6 2/2 2 Jobs Mon 7 Tue 8 Wed 9 Thu 10 1/1 1…" at bounding box center [316, 290] width 633 height 402
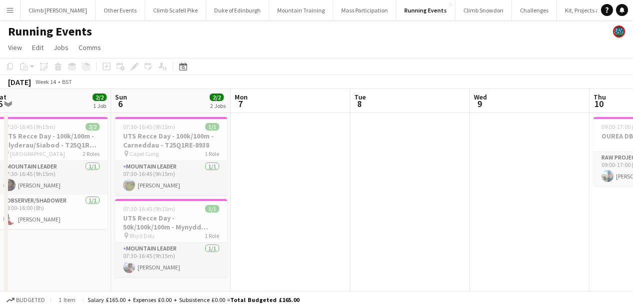
scroll to position [0, 238]
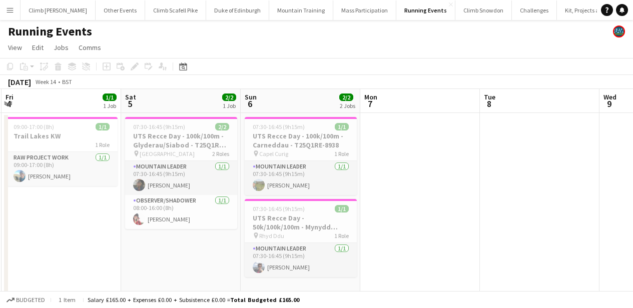
drag, startPoint x: 142, startPoint y: 255, endPoint x: 422, endPoint y: 251, distance: 279.5
click at [422, 251] on app-calendar-viewport "Wed 2 Thu 3 1/1 1 Job Fri 4 1/1 1 Job Sat 5 2/2 1 Job Sun 6 2/2 2 Jobs Mon 7 Tu…" at bounding box center [316, 290] width 633 height 402
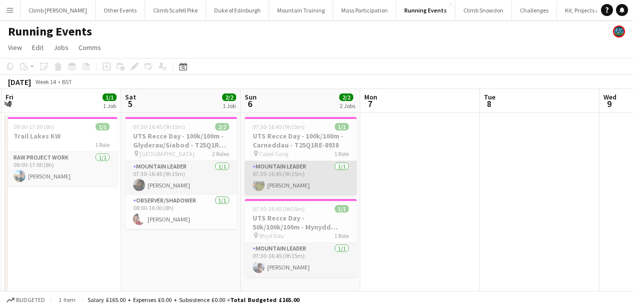
click at [312, 183] on app-card-role "Mountain Leader [DATE] 07:30-16:45 (9h15m) [PERSON_NAME]" at bounding box center [301, 178] width 112 height 34
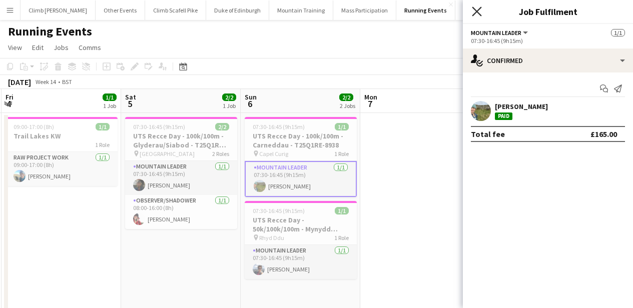
click at [474, 13] on icon "Close pop-in" at bounding box center [477, 12] width 10 height 10
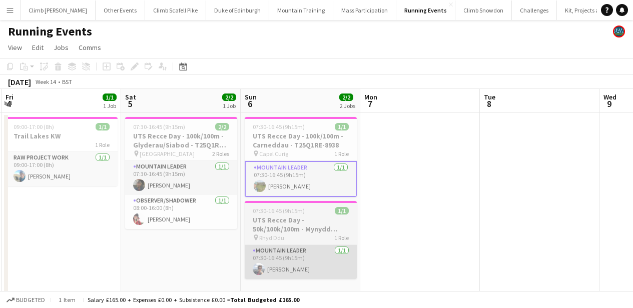
click at [314, 278] on app-date-cell "07:30-16:45 (9h15m) 1/1 UTS Recce Day - 100k/100m - Carneddau - T25Q1RE-8938 pi…" at bounding box center [301, 279] width 120 height 332
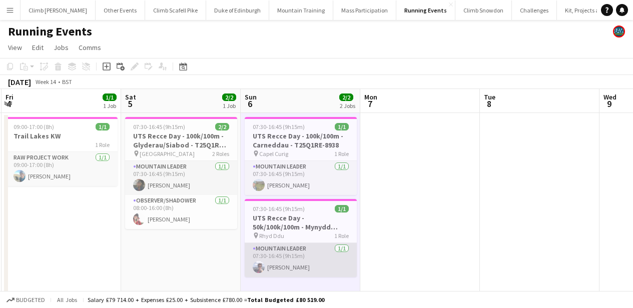
click at [311, 260] on app-card-role "Mountain Leader [DATE] 07:30-16:45 (9h15m) [PERSON_NAME]" at bounding box center [301, 260] width 112 height 34
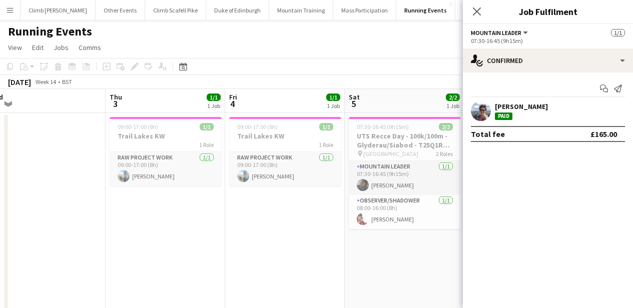
drag, startPoint x: 100, startPoint y: 228, endPoint x: 323, endPoint y: 206, distance: 224.5
click at [323, 206] on app-calendar-viewport "Mon 31 Tue 1 Wed 2 Thu 3 1/1 1 Job Fri 4 1/1 1 Job Sat 5 2/2 1 Job Sun 6 2/2 2 …" at bounding box center [316, 290] width 633 height 402
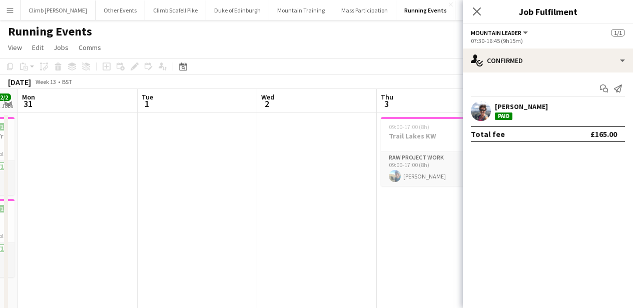
drag, startPoint x: 188, startPoint y: 221, endPoint x: 413, endPoint y: 226, distance: 225.1
click at [426, 226] on app-calendar-viewport "Sat 29 1/1 1 Job Sun 30 2/2 2 Jobs Mon 31 Tue 1 Wed 2 Thu 3 1/1 1 Job Fri 4 1/1…" at bounding box center [316, 290] width 633 height 402
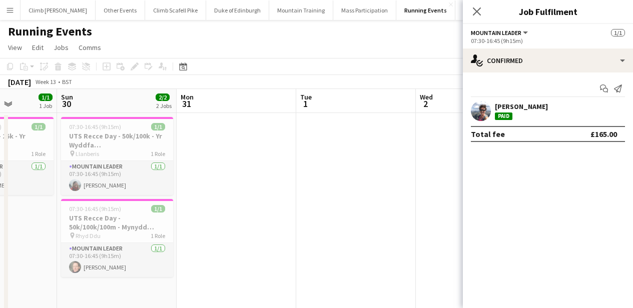
drag, startPoint x: 315, startPoint y: 218, endPoint x: 384, endPoint y: 224, distance: 69.2
click at [390, 223] on app-calendar-viewport "Thu 27 Fri 28 Sat 29 1/1 1 Job Sun 30 2/2 2 Jobs Mon 31 Tue 1 Wed 2 Thu 3 1/1 1…" at bounding box center [316, 290] width 633 height 402
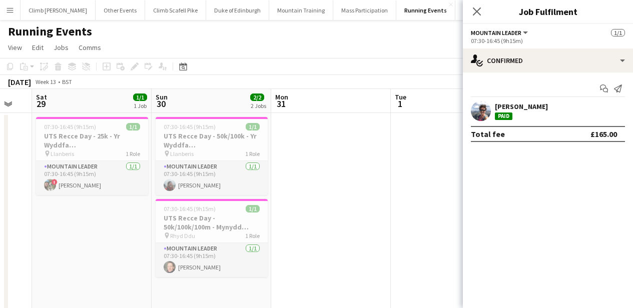
scroll to position [0, 315]
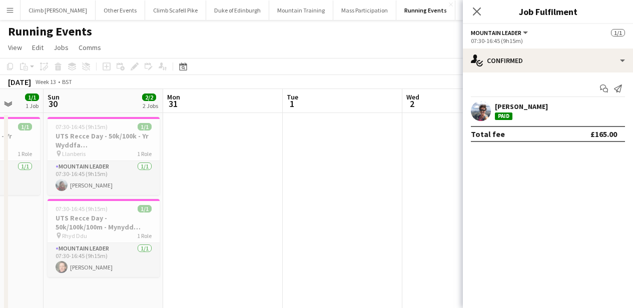
drag, startPoint x: 220, startPoint y: 224, endPoint x: 325, endPoint y: 224, distance: 105.5
click at [325, 224] on app-calendar-viewport "Thu 27 Fri 28 Sat 29 1/1 1 Job Sun 30 2/2 2 Jobs Mon 31 Tue 1 Wed 2 Thu 3 1/1 1…" at bounding box center [316, 290] width 633 height 402
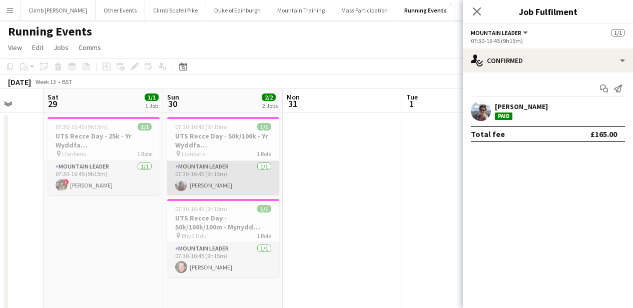
click at [208, 186] on app-card-role "Mountain Leader [DATE] 07:30-16:45 (9h15m) [PERSON_NAME]" at bounding box center [223, 178] width 112 height 34
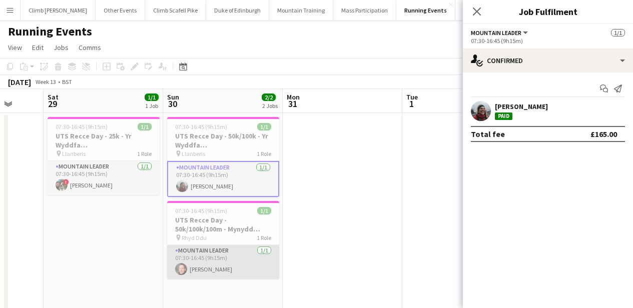
click at [216, 258] on app-card-role "Mountain Leader [DATE] 07:30-16:45 (9h15m) [PERSON_NAME]" at bounding box center [223, 262] width 112 height 34
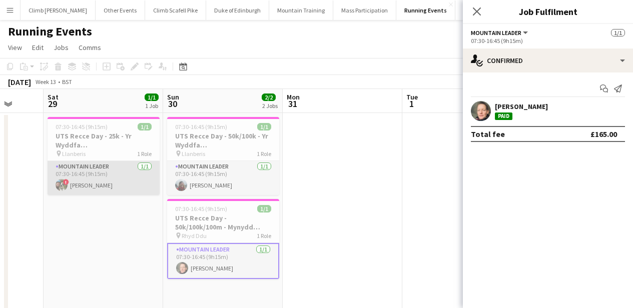
click at [119, 178] on app-card-role "Mountain Leader [DATE] 07:30-16:45 (9h15m) ! [PERSON_NAME]" at bounding box center [104, 178] width 112 height 34
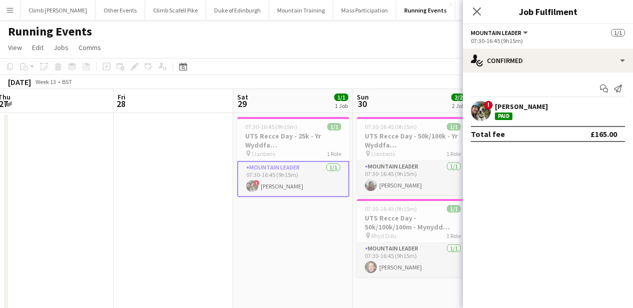
drag, startPoint x: 88, startPoint y: 241, endPoint x: 401, endPoint y: 249, distance: 313.6
click at [400, 249] on app-calendar-viewport "Tue 25 Wed 26 Thu 27 Fri 28 Sat 29 1/1 1 Job Sun 30 2/2 2 Jobs Mon 31 Tue 1 Wed…" at bounding box center [316, 290] width 633 height 402
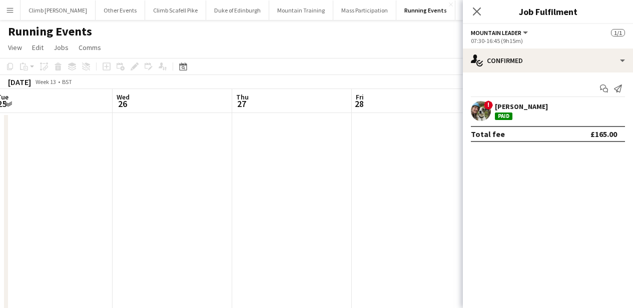
drag, startPoint x: 155, startPoint y: 250, endPoint x: 379, endPoint y: 236, distance: 224.4
click at [387, 246] on app-calendar-viewport "Sun 23 Mon 24 Tue 25 Wed 26 Thu 27 Fri 28 Sat 29 1/1 1 Job Sun 30 2/2 2 Jobs Mo…" at bounding box center [316, 290] width 633 height 402
drag, startPoint x: 161, startPoint y: 243, endPoint x: 399, endPoint y: 236, distance: 238.1
click at [399, 236] on app-calendar-viewport "Fri 21 Sat 22 Sun 23 Mon 24 Tue 25 Wed 26 Thu 27 Fri 28 Sat 29 1/1 1 Job Sun 30…" at bounding box center [316, 290] width 633 height 402
drag, startPoint x: 399, startPoint y: 236, endPoint x: 357, endPoint y: 238, distance: 42.6
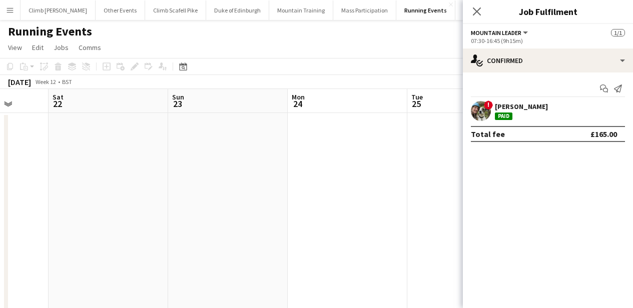
click at [549, 229] on body "Menu Boards Boards Boards All jobs Status Workforce Workforce My Workforce Recr…" at bounding box center [316, 254] width 633 height 508
drag, startPoint x: 292, startPoint y: 237, endPoint x: 489, endPoint y: 234, distance: 197.0
click at [495, 234] on body "Menu Boards Boards Boards All jobs Status Workforce Workforce My Workforce Recr…" at bounding box center [316, 254] width 633 height 508
drag, startPoint x: 279, startPoint y: 242, endPoint x: 463, endPoint y: 237, distance: 184.6
click at [470, 237] on body "Menu Boards Boards Boards All jobs Status Workforce Workforce My Workforce Recr…" at bounding box center [316, 254] width 633 height 508
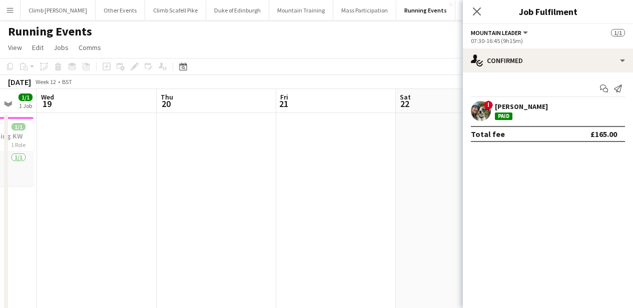
scroll to position [0, 220]
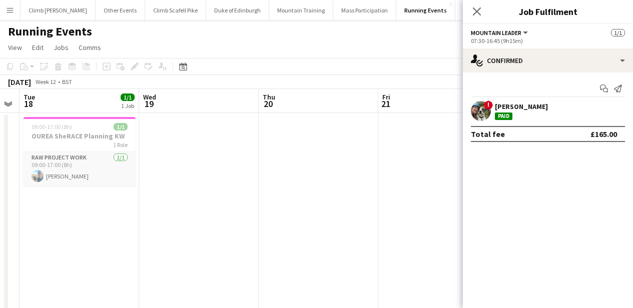
drag, startPoint x: 349, startPoint y: 237, endPoint x: 554, endPoint y: 238, distance: 205.0
click at [569, 238] on body "Menu Boards Boards Boards All jobs Status Workforce Workforce My Workforce Recr…" at bounding box center [316, 254] width 633 height 508
click at [474, 10] on icon at bounding box center [477, 12] width 10 height 10
